Goal: Information Seeking & Learning: Learn about a topic

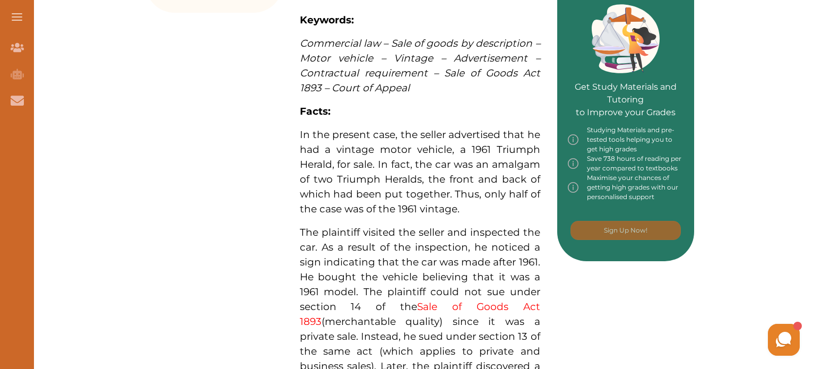
scroll to position [531, 0]
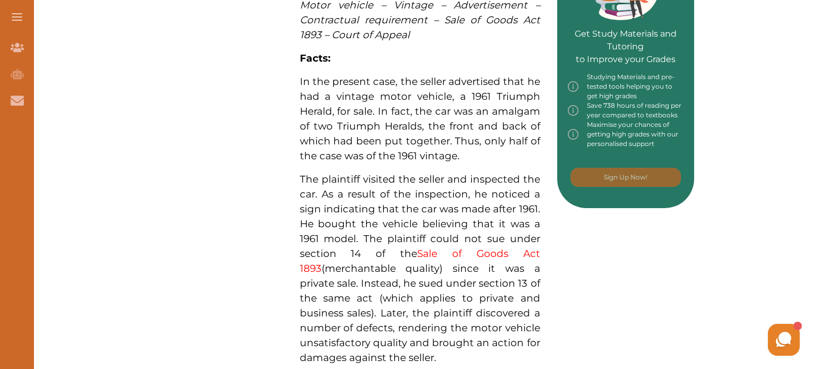
drag, startPoint x: 401, startPoint y: 126, endPoint x: 464, endPoint y: 130, distance: 63.3
click at [464, 130] on p "In the present case, the seller advertised that he had a vintage motor vehicle,…" at bounding box center [420, 118] width 240 height 89
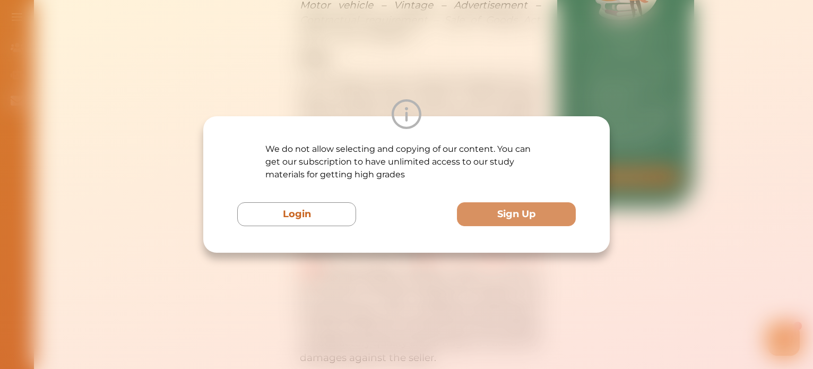
drag, startPoint x: 539, startPoint y: 49, endPoint x: 548, endPoint y: 51, distance: 9.3
click at [539, 49] on div "We do not allow selecting and copying of our content. You can get our subscript…" at bounding box center [406, 184] width 813 height 369
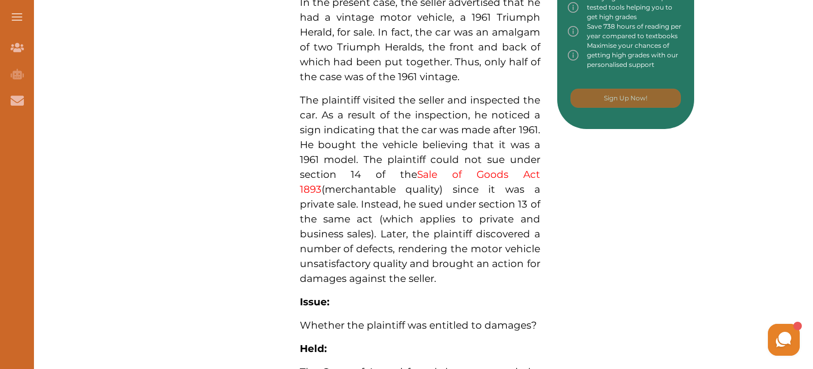
scroll to position [584, 0]
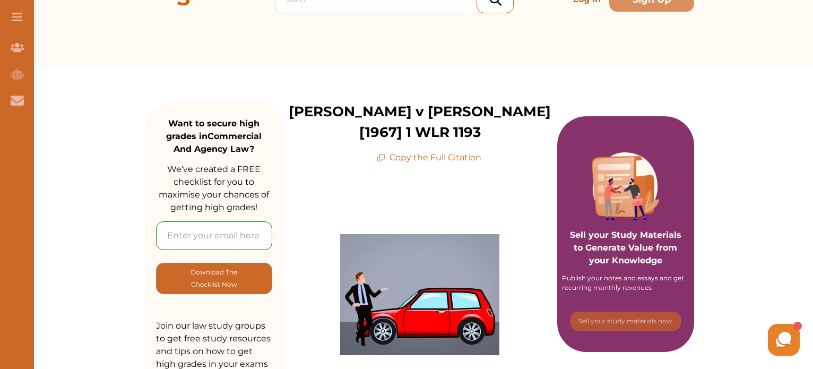
scroll to position [53, 0]
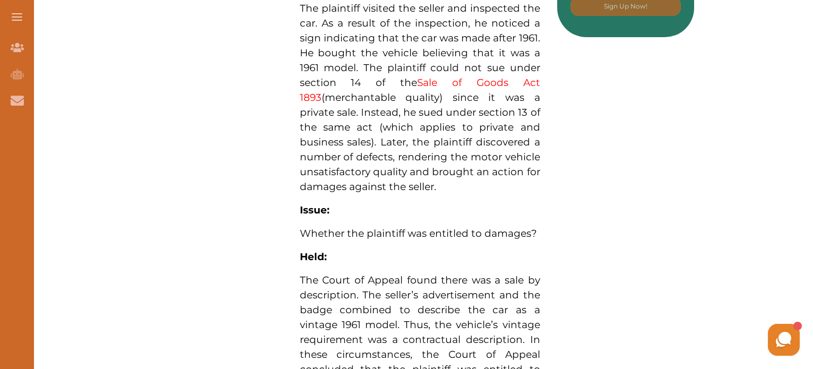
scroll to position [743, 0]
